Goal: Check status: Check status

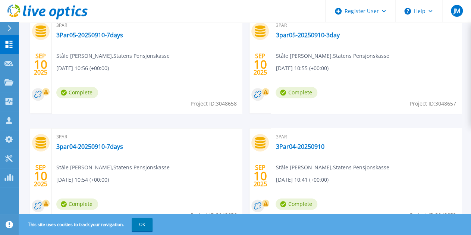
scroll to position [298, 0]
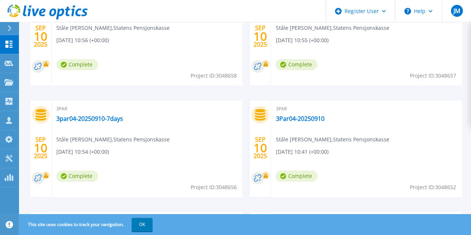
click at [75, 174] on span "Complete" at bounding box center [77, 175] width 42 height 11
click at [88, 119] on link "3par04-20250910-7days" at bounding box center [89, 118] width 67 height 7
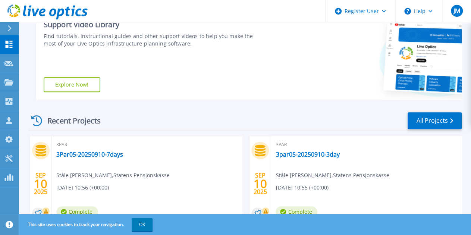
scroll to position [224, 0]
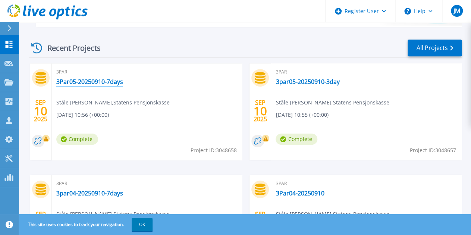
click at [113, 84] on link "3Par05-20250910-7days" at bounding box center [89, 81] width 67 height 7
